Goal: Find contact information: Find contact information

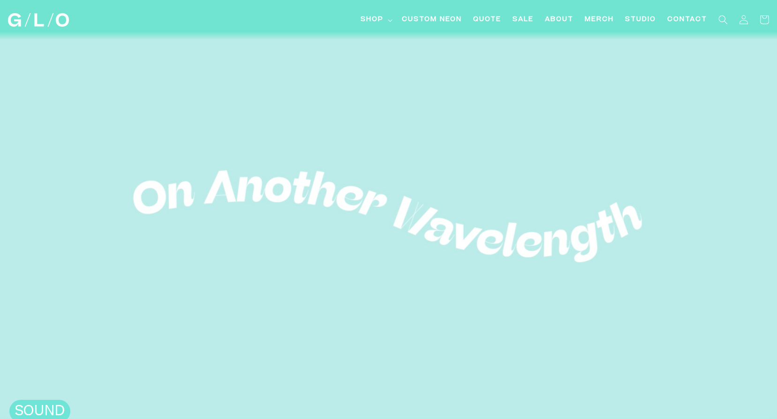
scroll to position [47, 0]
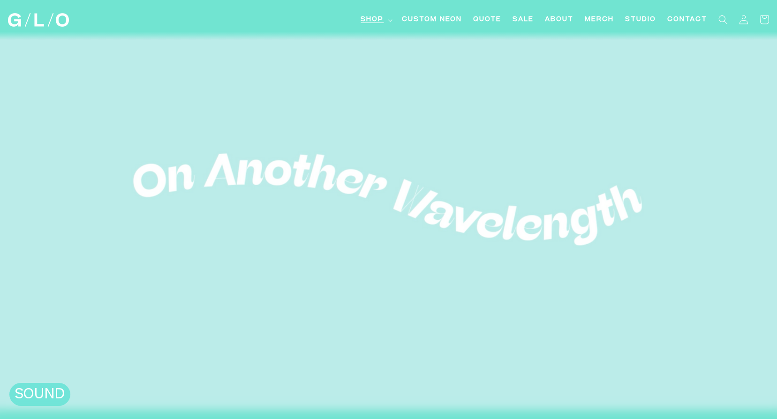
click at [386, 18] on summary "Shop" at bounding box center [375, 19] width 41 height 21
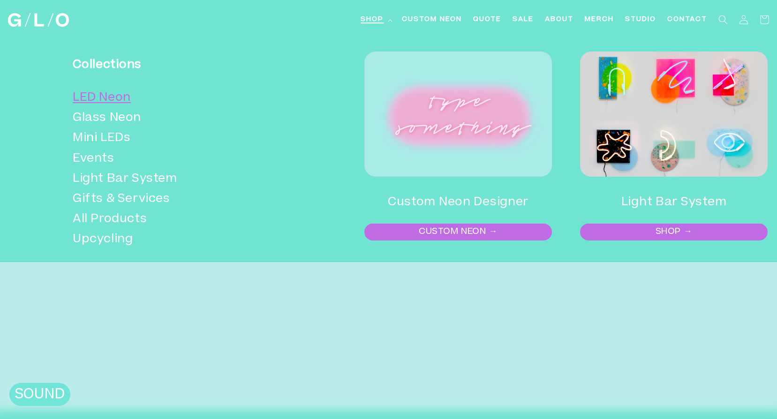
click at [113, 99] on link "LED Neon" at bounding box center [178, 98] width 210 height 20
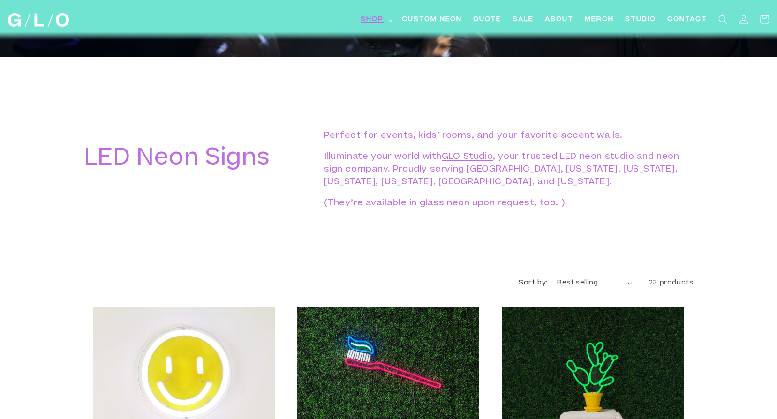
scroll to position [469, 0]
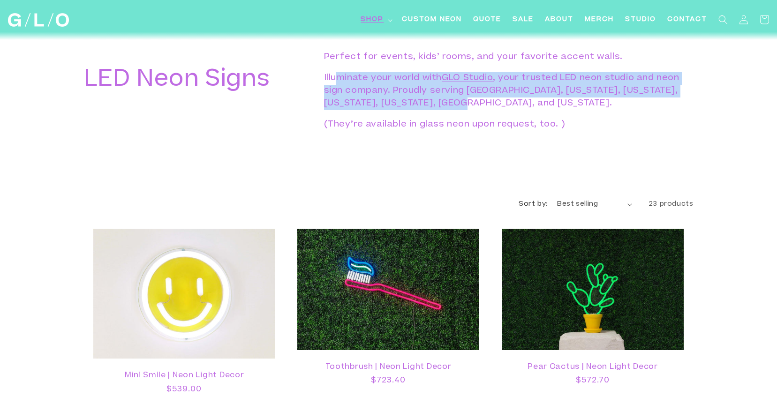
drag, startPoint x: 337, startPoint y: 82, endPoint x: 519, endPoint y: 104, distance: 183.4
click at [519, 104] on p "Illuminate your world with GLO Studio , your trusted LED neon studio and neon s…" at bounding box center [504, 91] width 360 height 38
click at [518, 104] on p "Illuminate your world with GLO Studio , your trusted LED neon studio and neon s…" at bounding box center [504, 91] width 360 height 38
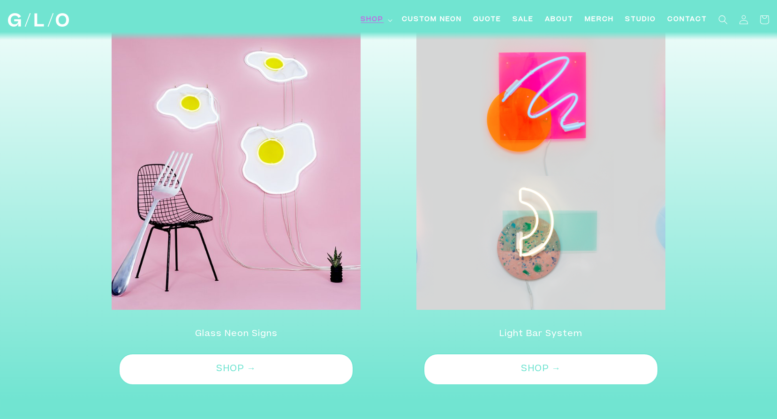
scroll to position [2674, 0]
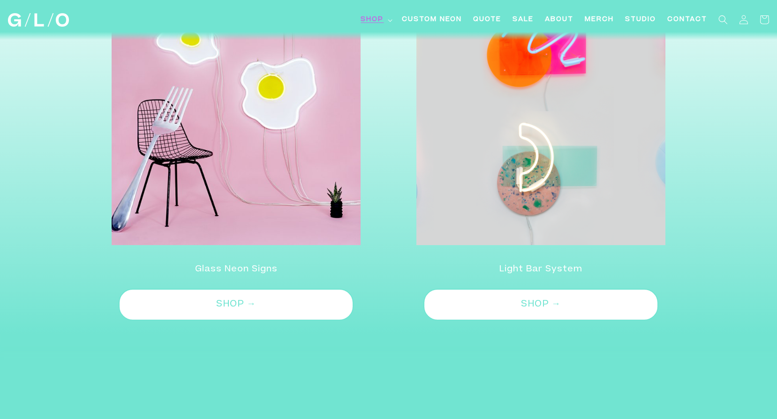
click at [527, 262] on h2 "Light Bar System" at bounding box center [541, 269] width 277 height 15
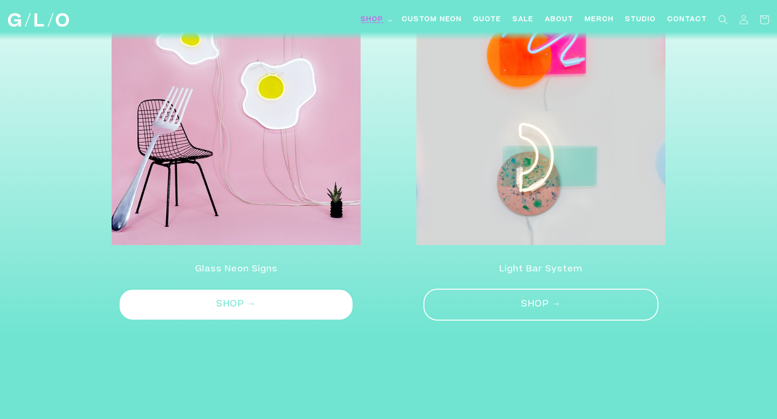
click at [523, 303] on link "SHOP →" at bounding box center [541, 305] width 235 height 32
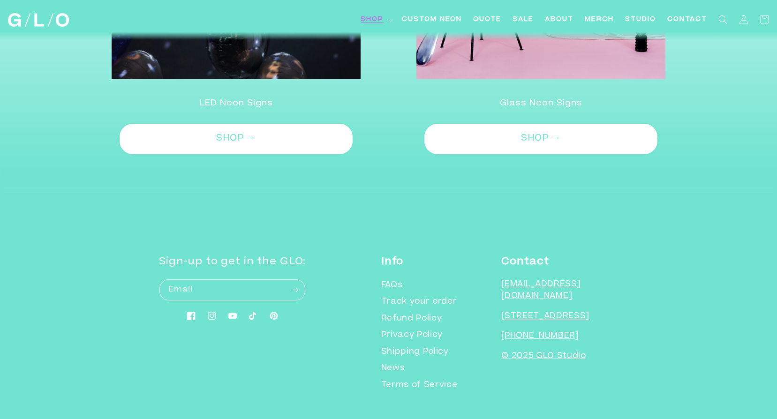
scroll to position [1407, 0]
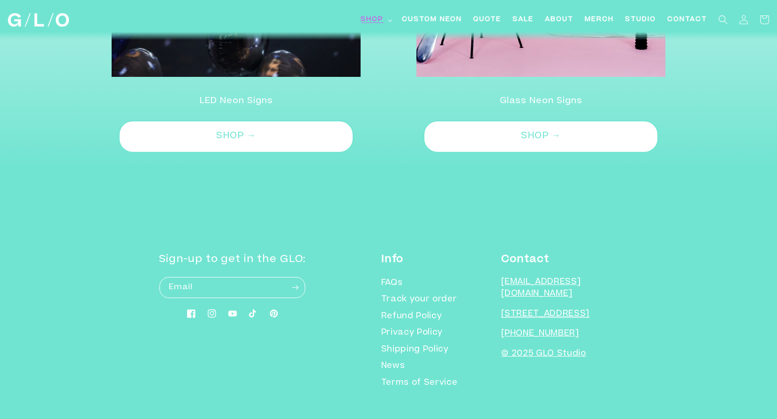
click at [527, 277] on p "[EMAIL_ADDRESS][DOMAIN_NAME]" at bounding box center [559, 289] width 117 height 24
drag, startPoint x: 527, startPoint y: 272, endPoint x: 508, endPoint y: 268, distance: 19.5
click at [508, 268] on div "Info FAQs Track your order Refund Policy Privacy Policy Shipping Policy News Te…" at bounding box center [499, 322] width 237 height 140
drag, startPoint x: 508, startPoint y: 268, endPoint x: 526, endPoint y: 277, distance: 20.1
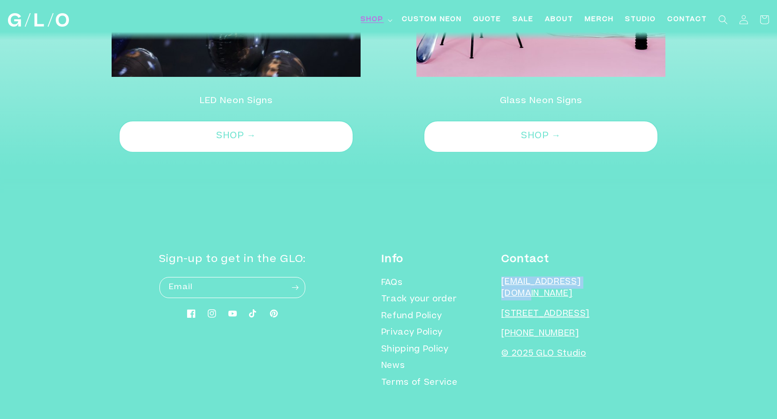
copy p "[EMAIL_ADDRESS][DOMAIN_NAME]"
click at [547, 277] on p "[EMAIL_ADDRESS][DOMAIN_NAME]" at bounding box center [559, 289] width 117 height 24
drag, startPoint x: 547, startPoint y: 273, endPoint x: 586, endPoint y: 274, distance: 38.5
click at [586, 277] on p "[EMAIL_ADDRESS][DOMAIN_NAME]" at bounding box center [559, 289] width 117 height 24
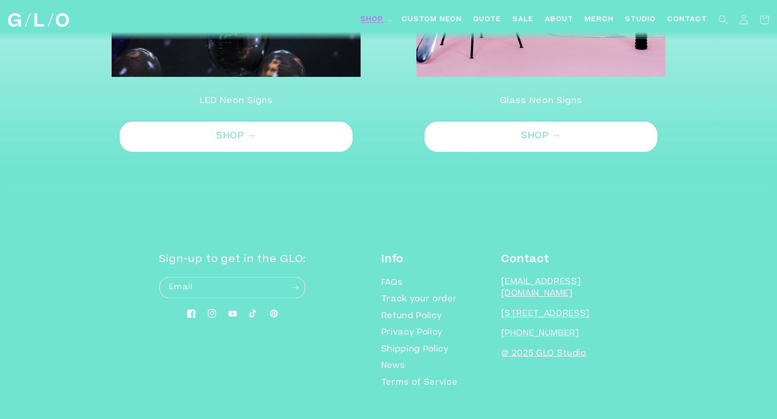
click at [576, 281] on p "[EMAIL_ADDRESS][DOMAIN_NAME]" at bounding box center [559, 289] width 117 height 24
